Goal: Find specific page/section: Find specific page/section

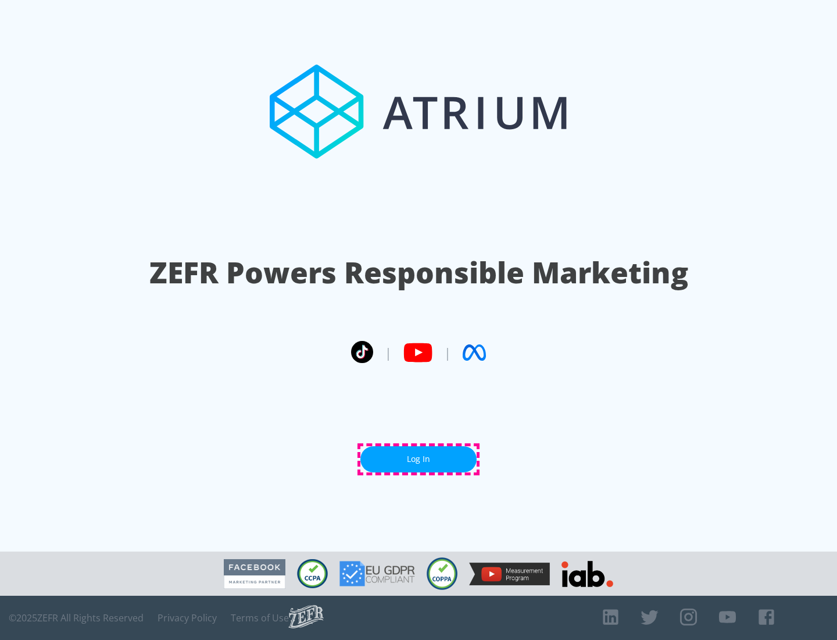
click at [419, 459] on link "Log In" at bounding box center [419, 459] width 116 height 26
